Goal: Complete application form: Complete application form

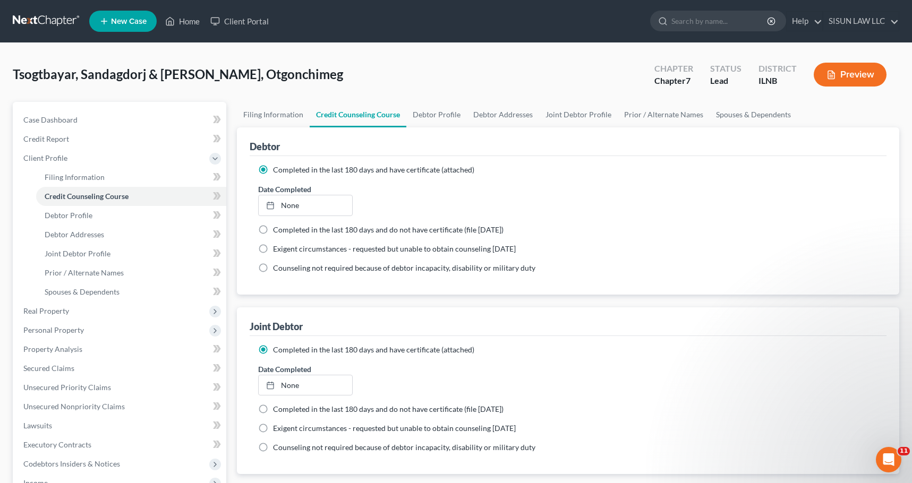
click at [55, 15] on link at bounding box center [47, 21] width 68 height 19
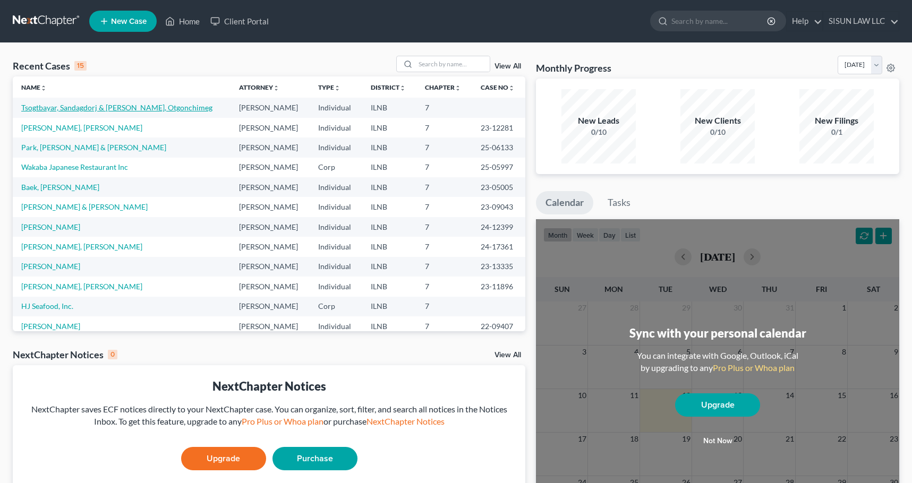
click at [78, 108] on link "Tsogtbayar, Sandagdorj & [PERSON_NAME], Otgonchimeg" at bounding box center [116, 107] width 191 height 9
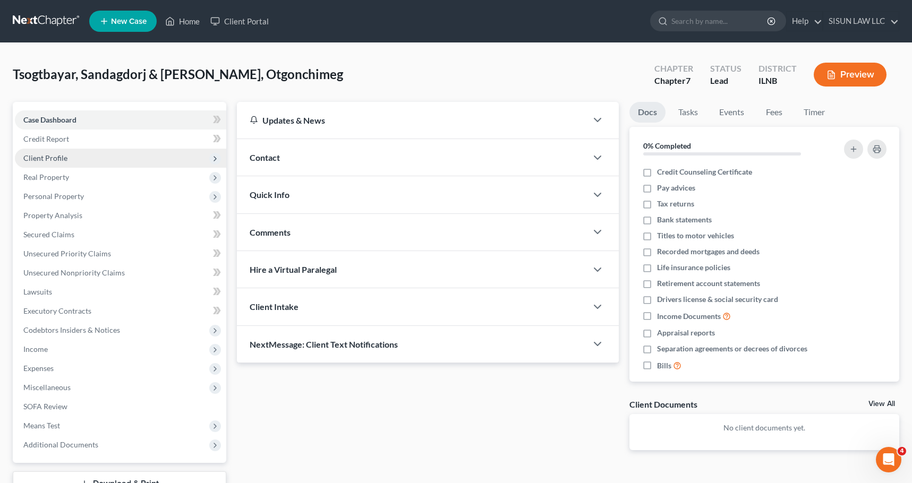
click at [85, 153] on span "Client Profile" at bounding box center [120, 158] width 211 height 19
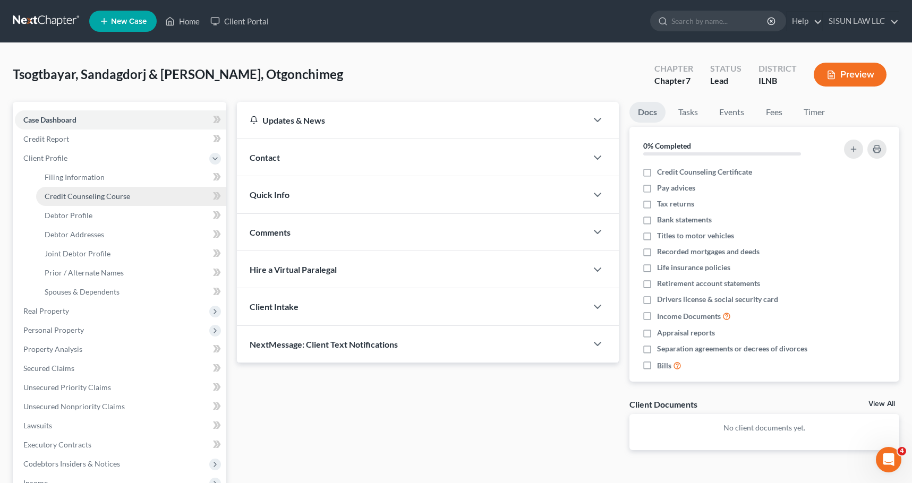
click at [79, 187] on link "Credit Counseling Course" at bounding box center [131, 196] width 190 height 19
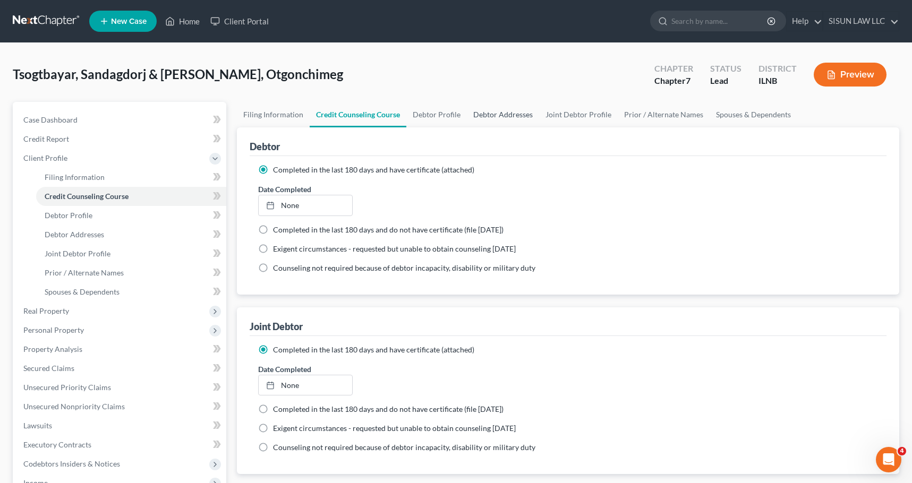
click at [467, 116] on link "Debtor Addresses" at bounding box center [503, 114] width 72 height 25
select select "0"
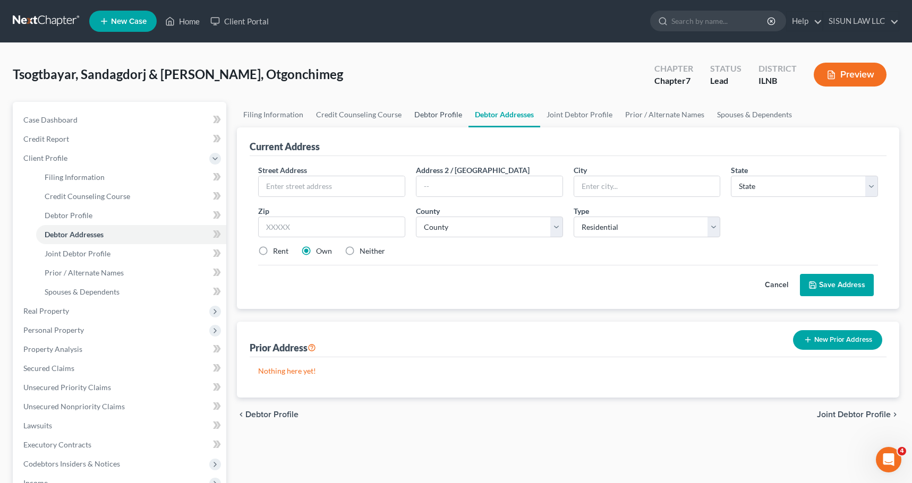
click at [443, 116] on link "Debtor Profile" at bounding box center [438, 114] width 61 height 25
select select "1"
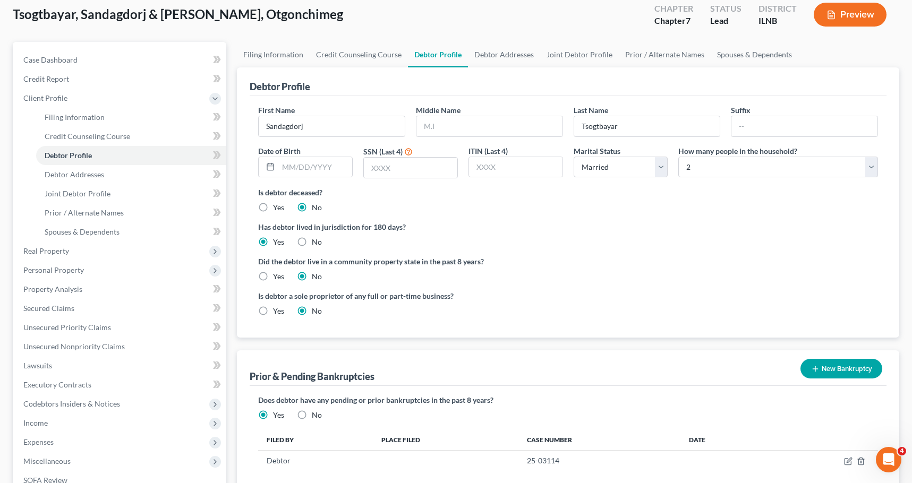
scroll to position [56, 0]
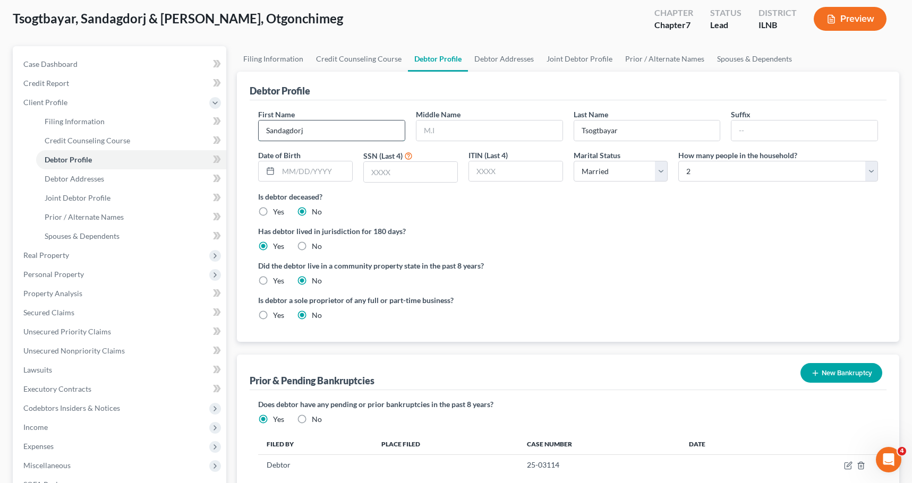
click at [370, 130] on input "Sandagdorj" at bounding box center [332, 131] width 146 height 20
click at [284, 423] on label "Yes" at bounding box center [278, 419] width 11 height 11
click at [284, 421] on input "Yes" at bounding box center [280, 417] width 7 height 7
click at [792, 219] on ng-include "First Name Sandagdorj Middle Name Last Name Tsogtbayar Suffix Date of Birth SSN…" at bounding box center [568, 219] width 620 height 220
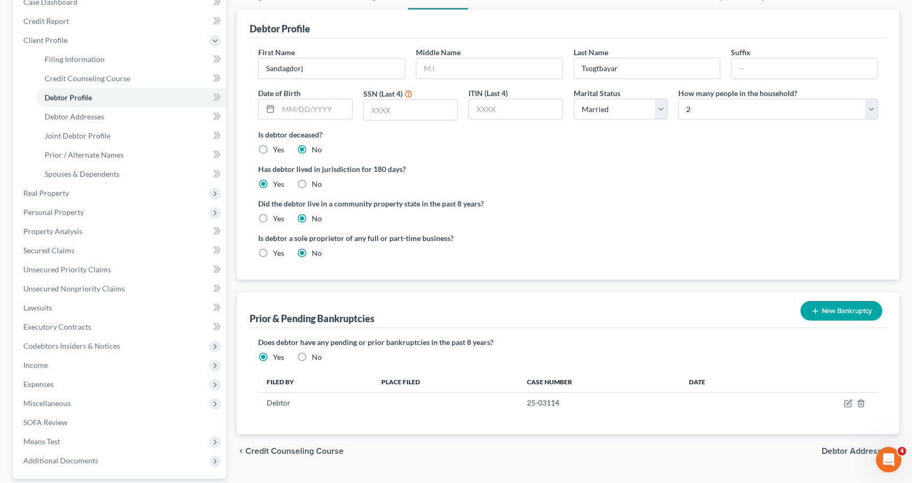
scroll to position [215, 0]
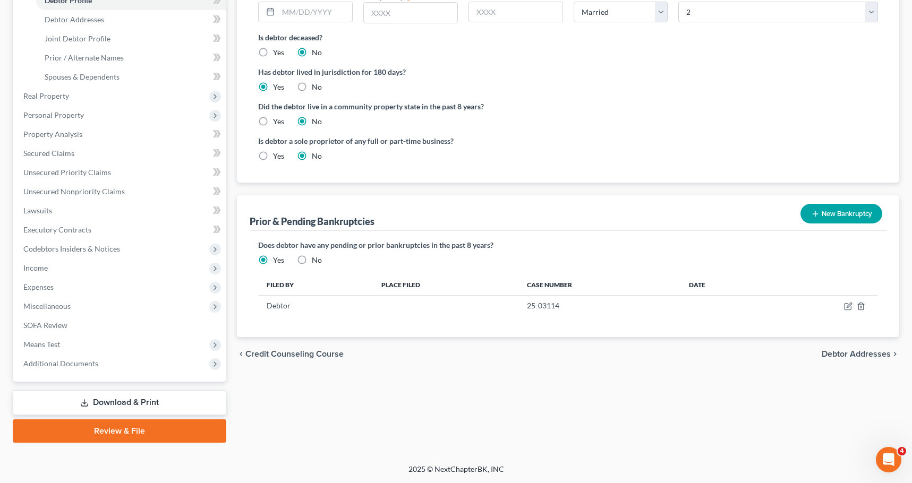
click at [581, 196] on div "Prior & Pending Bankruptcies New Bankruptcy New Pending Bankruptcy New Prior Ba…" at bounding box center [568, 213] width 637 height 36
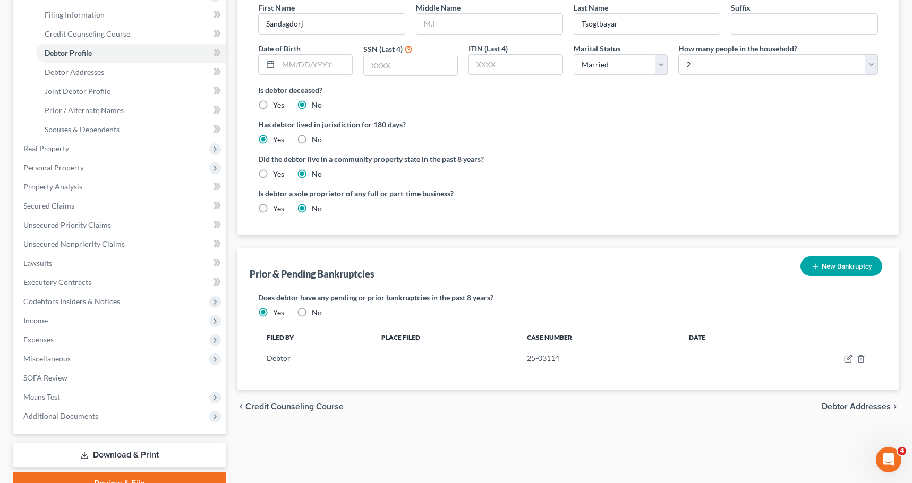
scroll to position [162, 0]
click at [312, 310] on label "No" at bounding box center [317, 313] width 10 height 11
click at [316, 310] on input "No" at bounding box center [319, 311] width 7 height 7
radio input "true"
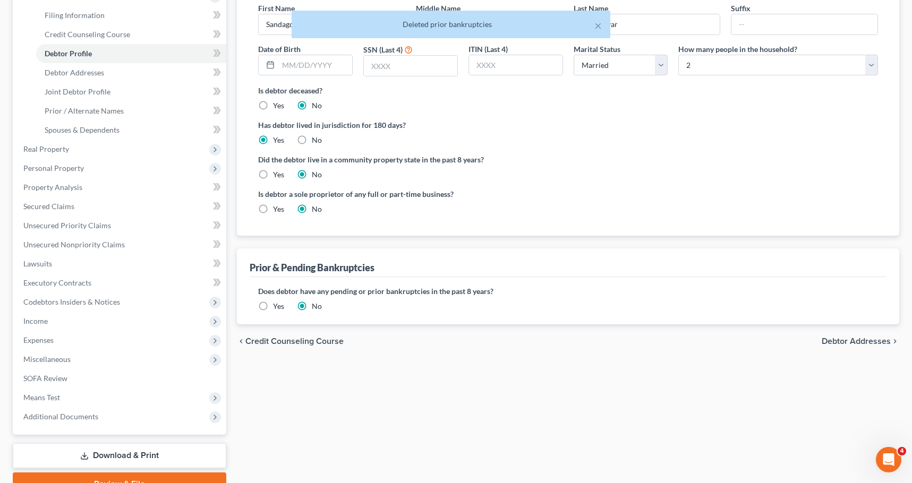
click at [273, 306] on label "Yes" at bounding box center [278, 306] width 11 height 11
click at [277, 306] on input "Yes" at bounding box center [280, 304] width 7 height 7
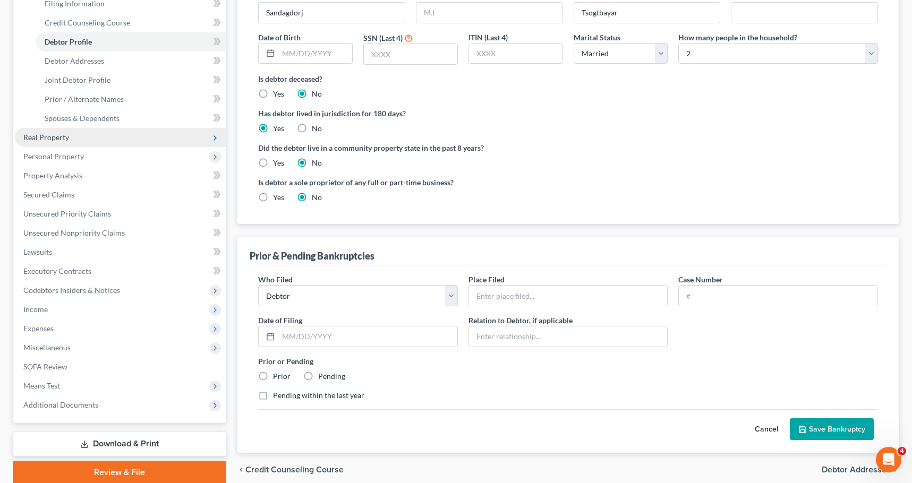
scroll to position [212, 0]
